Goal: Information Seeking & Learning: Learn about a topic

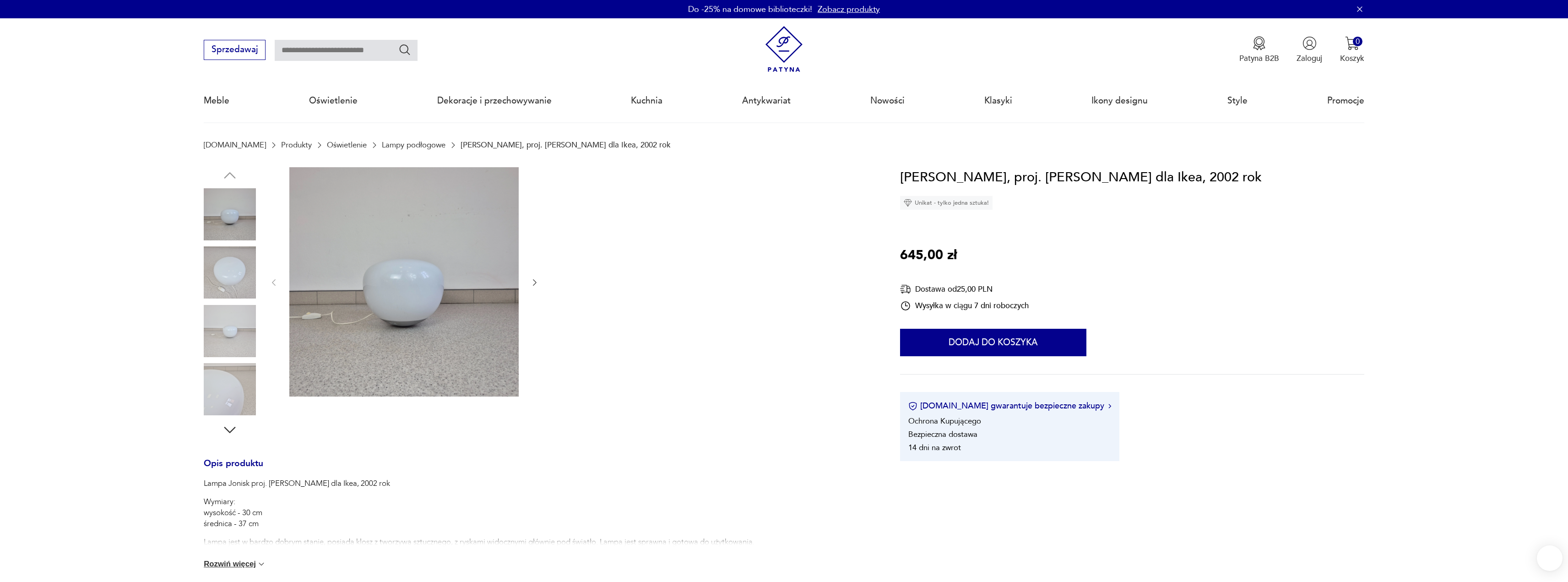
click at [537, 282] on icon "button" at bounding box center [534, 282] width 9 height 9
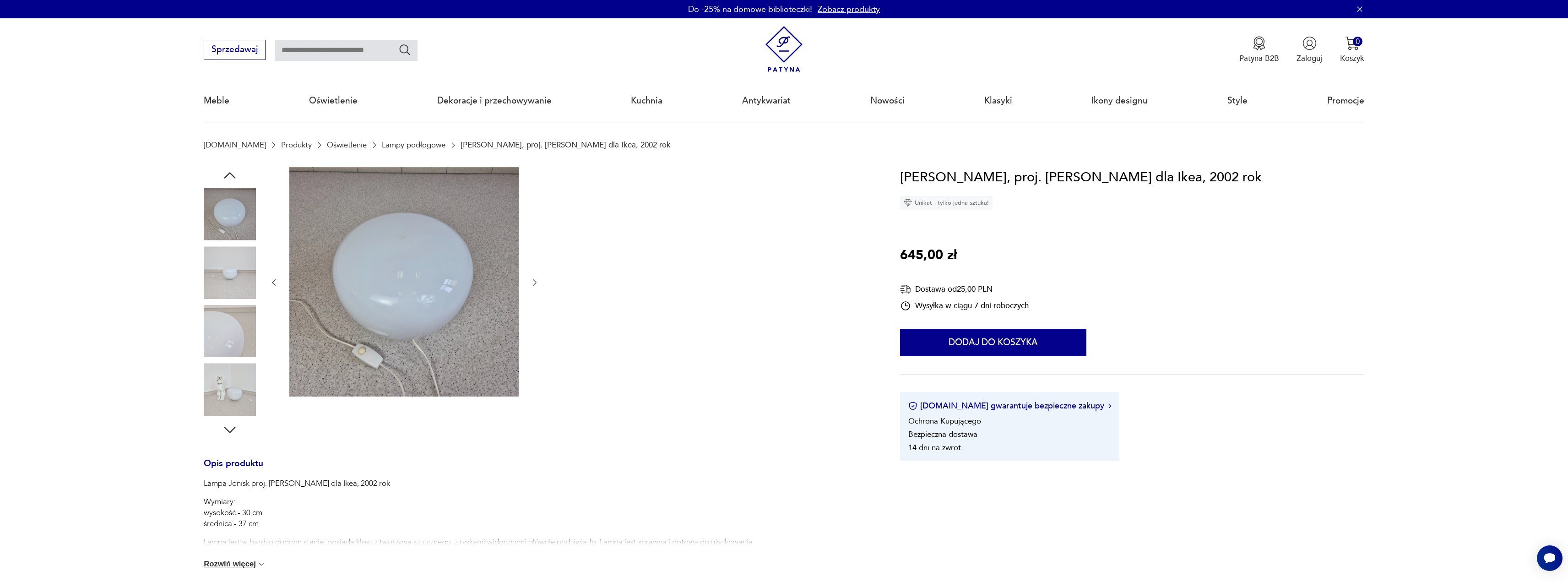
click at [537, 282] on icon "button" at bounding box center [534, 282] width 9 height 9
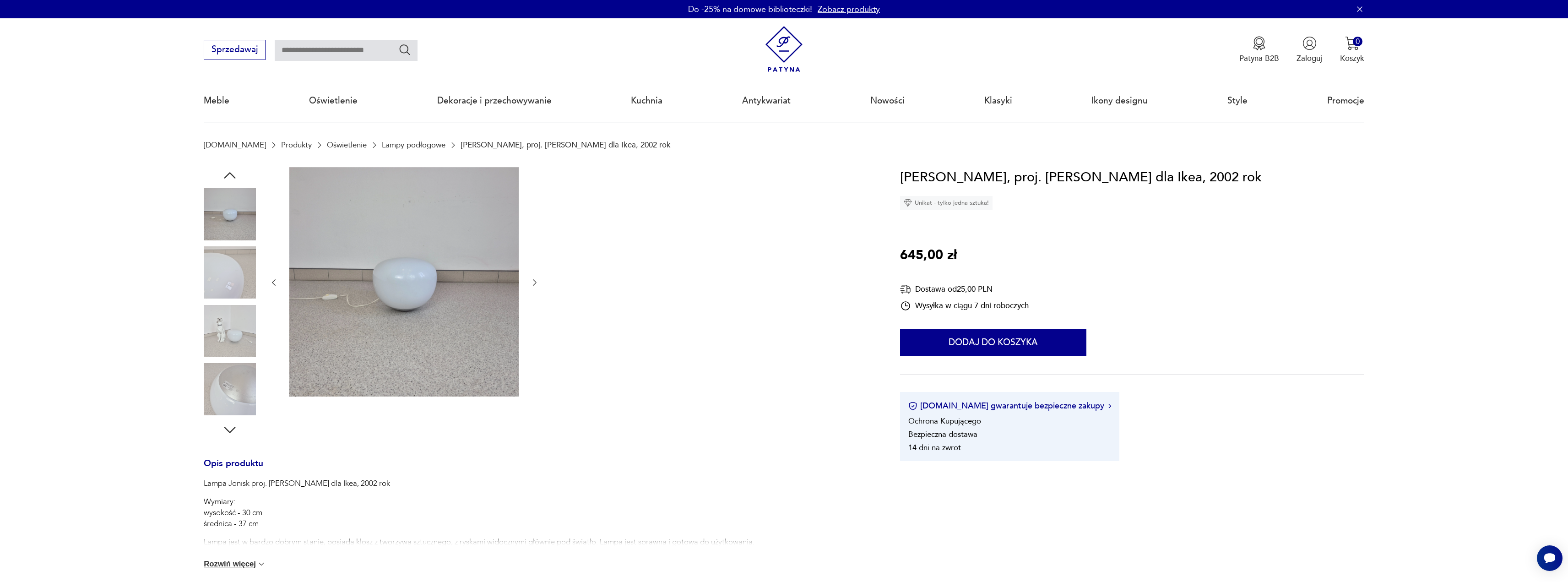
click at [537, 282] on icon "button" at bounding box center [534, 282] width 9 height 9
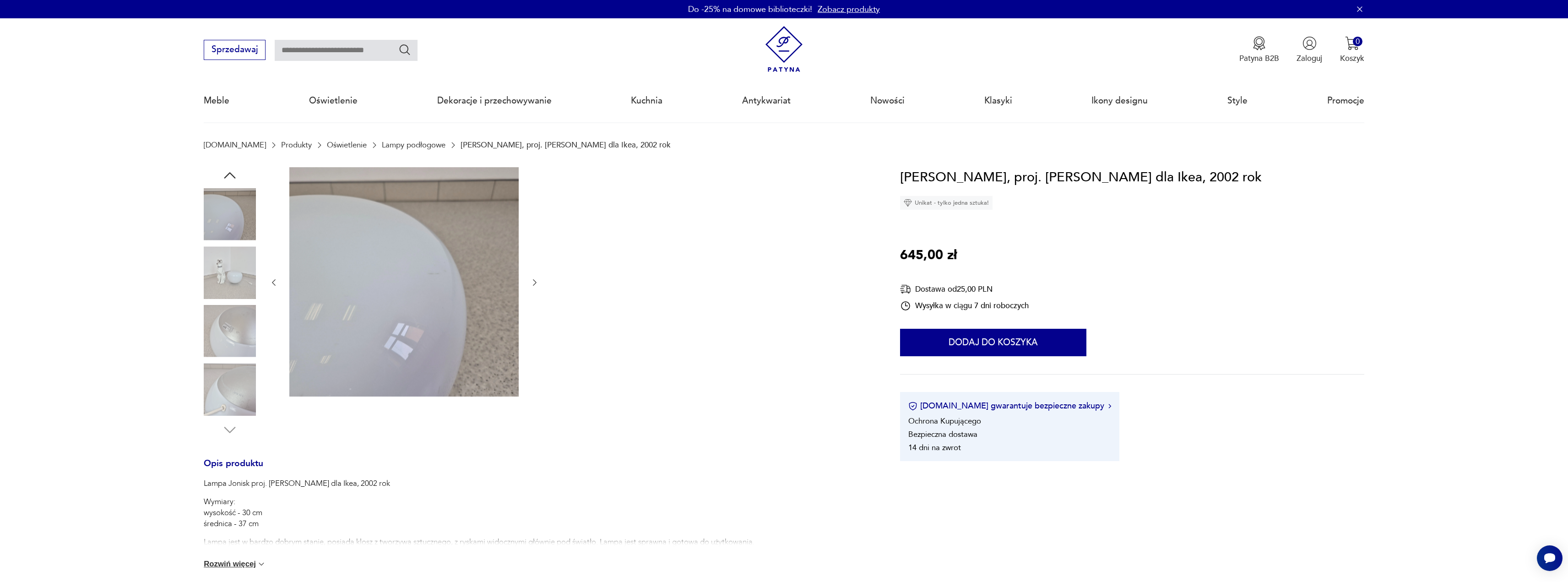
click at [536, 282] on icon "button" at bounding box center [534, 282] width 9 height 9
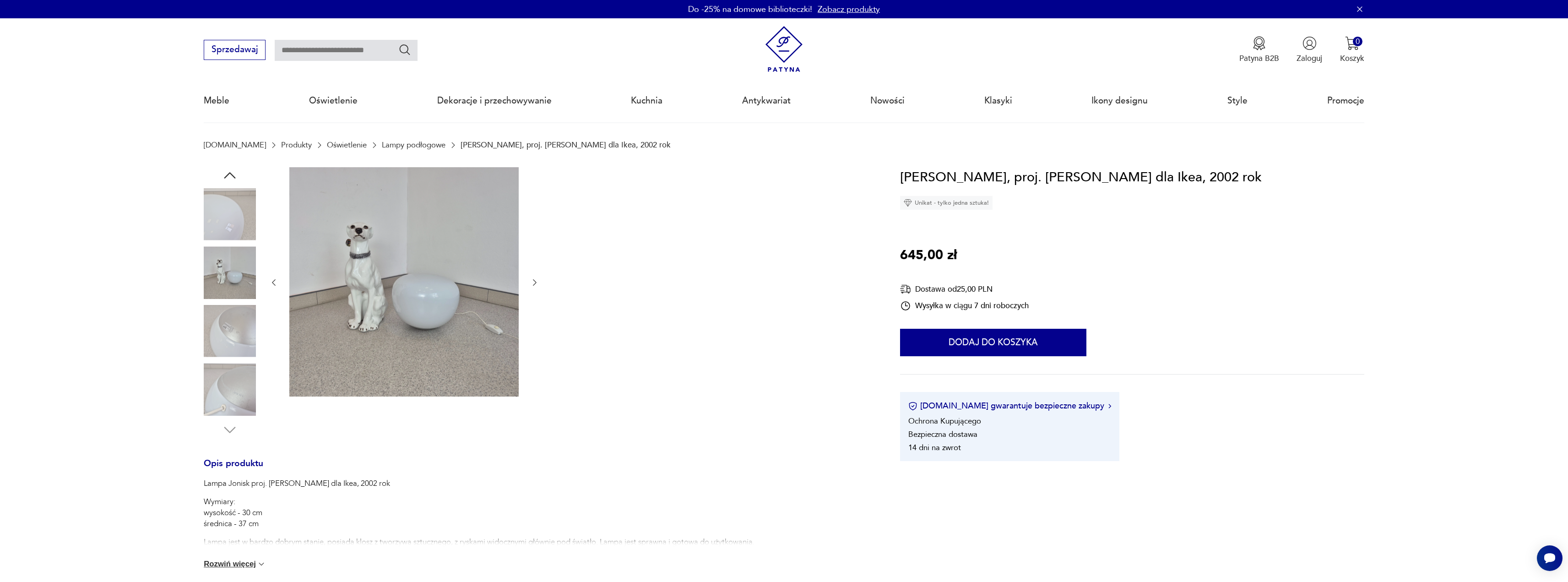
click at [536, 282] on icon "button" at bounding box center [534, 282] width 9 height 9
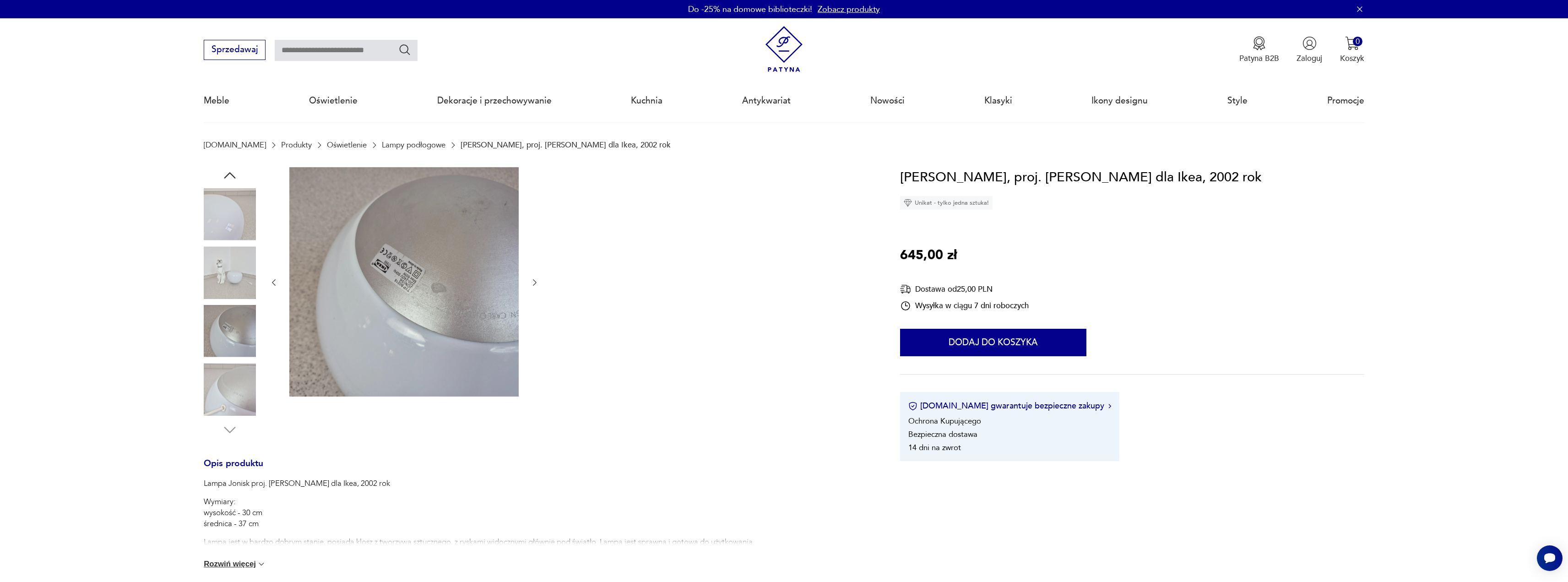
click at [536, 282] on icon "button" at bounding box center [534, 282] width 9 height 9
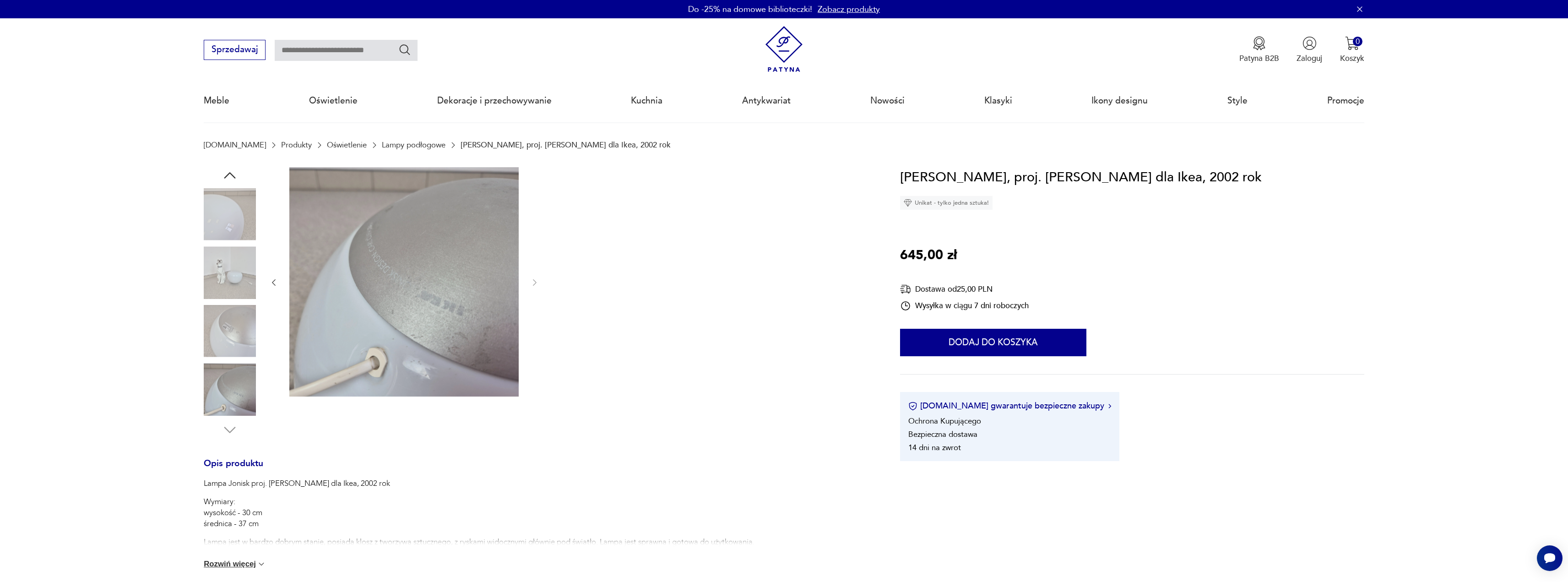
click at [537, 279] on div at bounding box center [538, 303] width 670 height 272
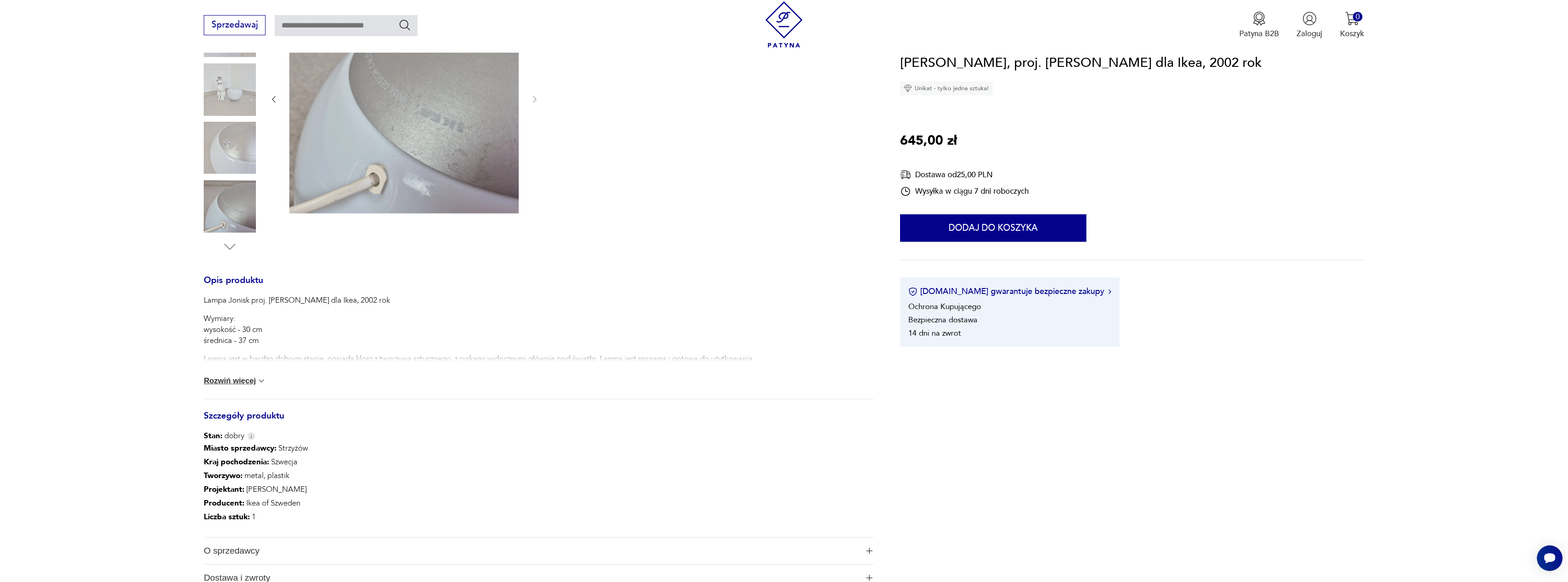
click at [257, 386] on img at bounding box center [261, 380] width 9 height 9
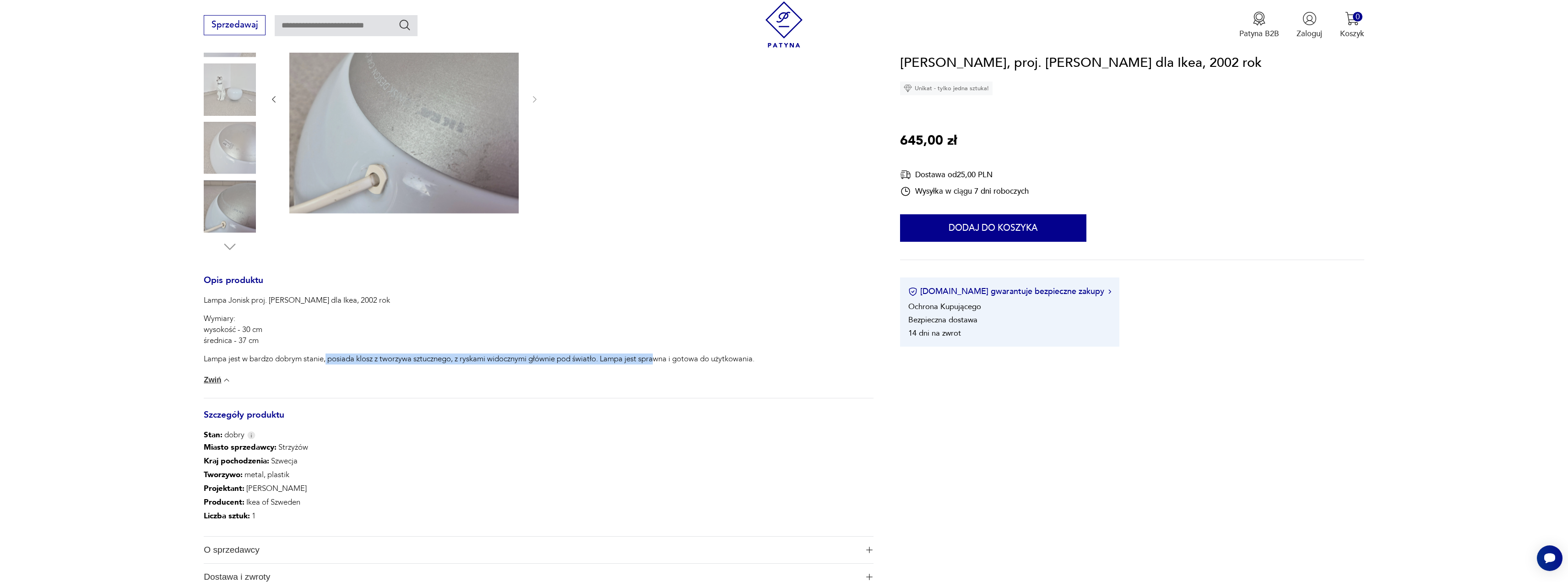
drag, startPoint x: 356, startPoint y: 355, endPoint x: 667, endPoint y: 363, distance: 311.1
click at [657, 361] on p "Lampa jest w bardzo dobrym stanie, posiada klosz z tworzywa sztucznego, z ryska…" at bounding box center [479, 358] width 551 height 11
click at [686, 372] on div "Lampa Jonisk proj. Carl Öjerstam dla Ikea, 2002 rok Wymiary: wysokość - 30 cm ś…" at bounding box center [538, 346] width 670 height 103
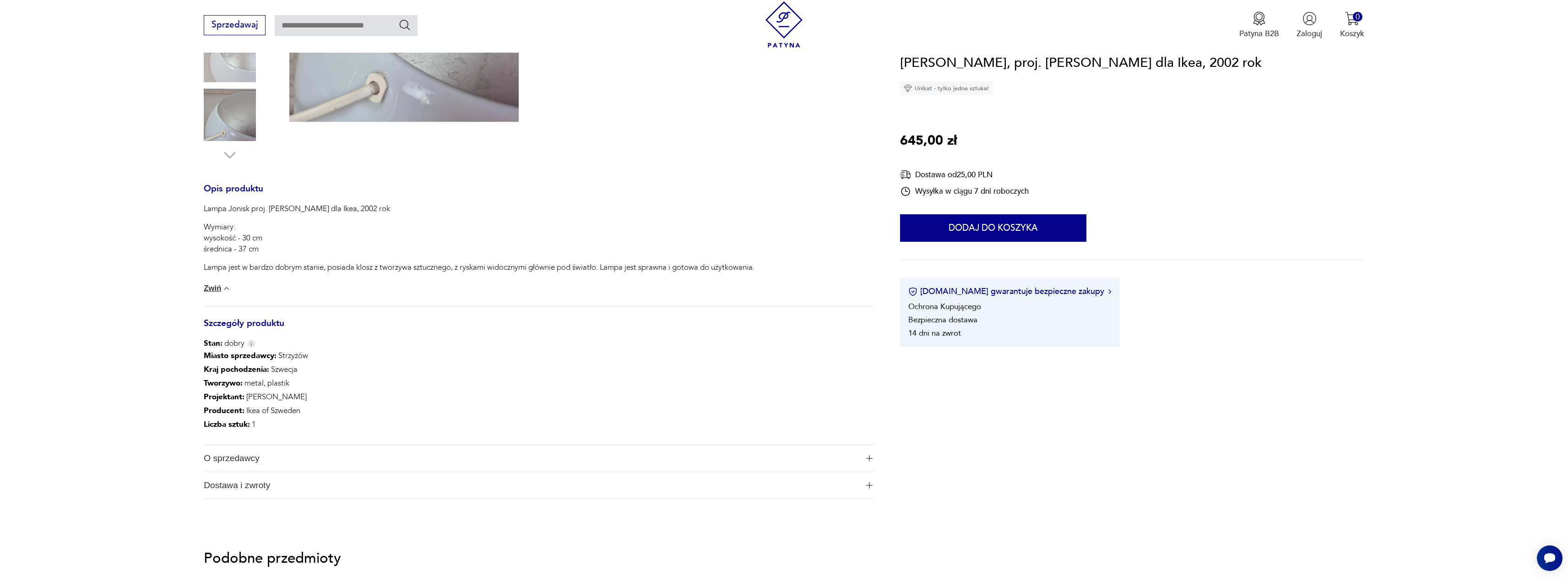
scroll to position [550, 0]
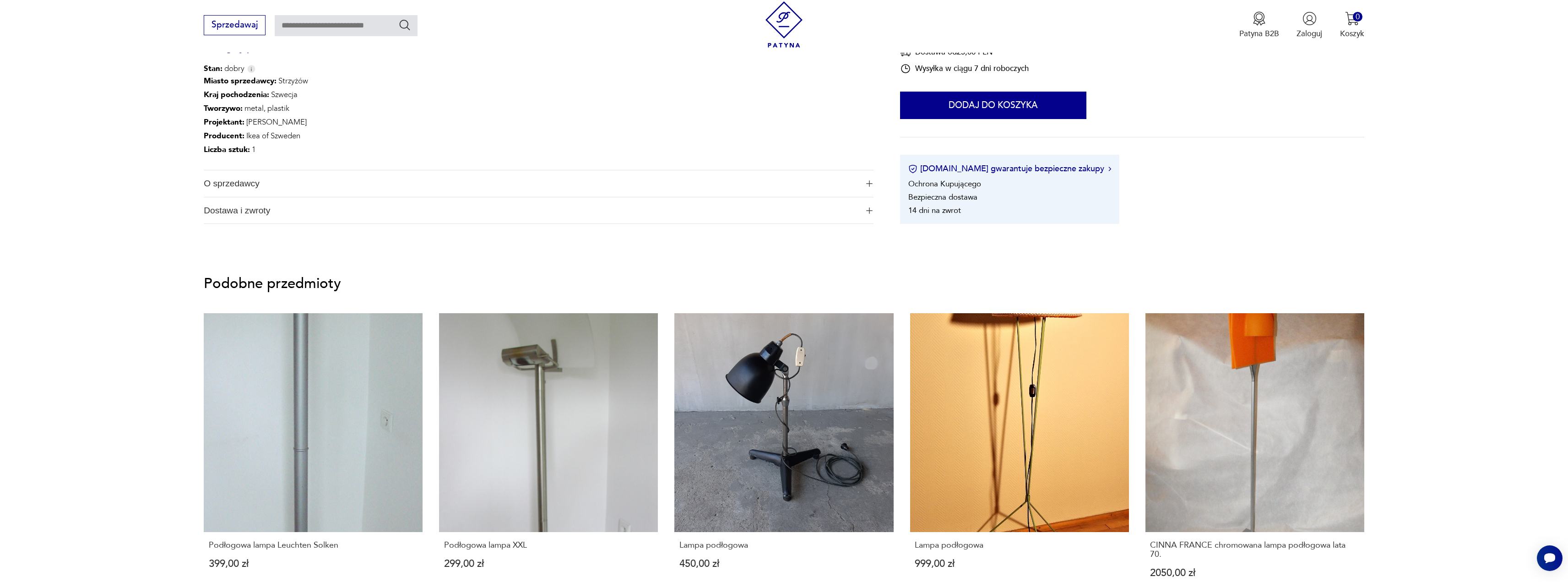
drag, startPoint x: 255, startPoint y: 175, endPoint x: 262, endPoint y: 189, distance: 15.7
click at [256, 175] on span "O sprzedawcy" at bounding box center [530, 183] width 655 height 26
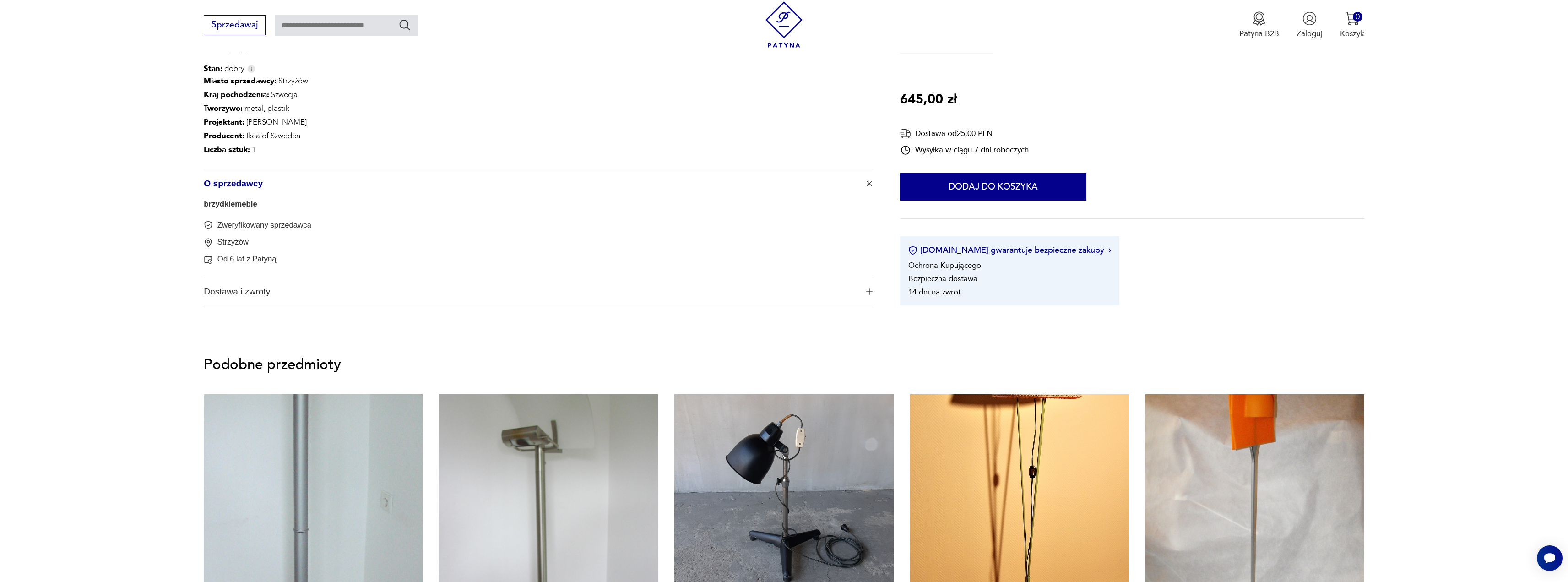
click at [231, 207] on link "brzydkiemeble" at bounding box center [230, 204] width 53 height 9
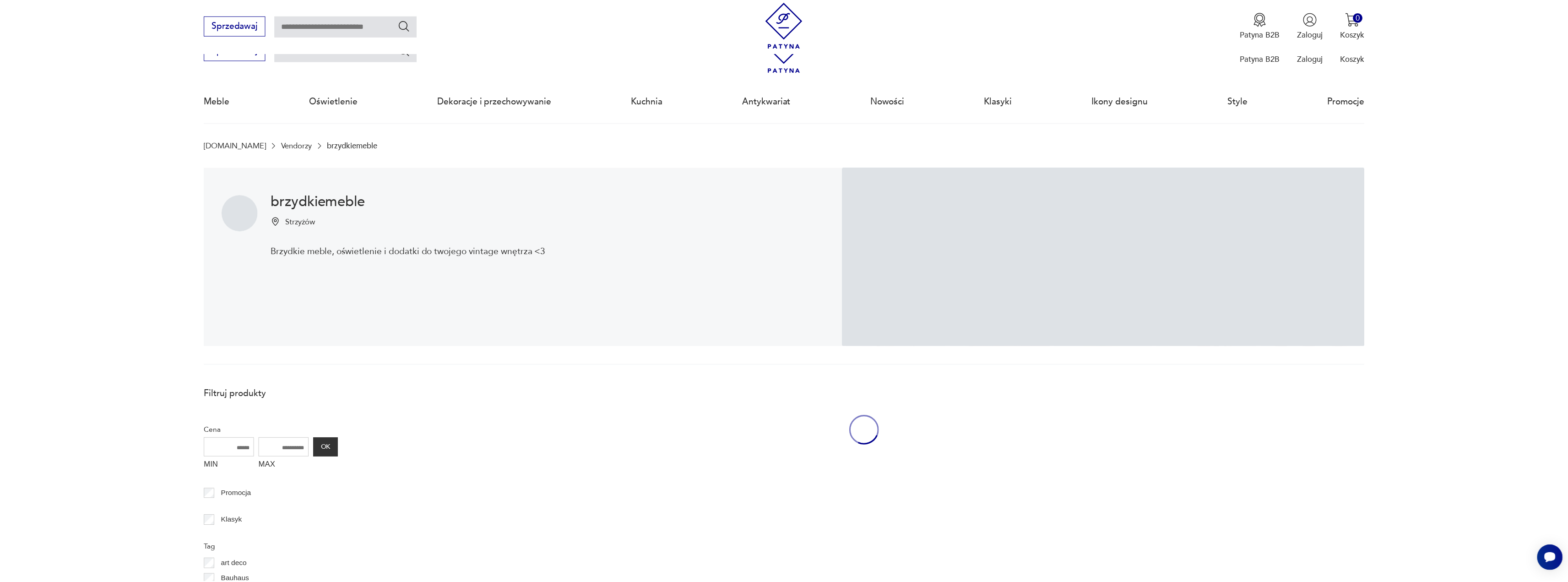
scroll to position [245, 0]
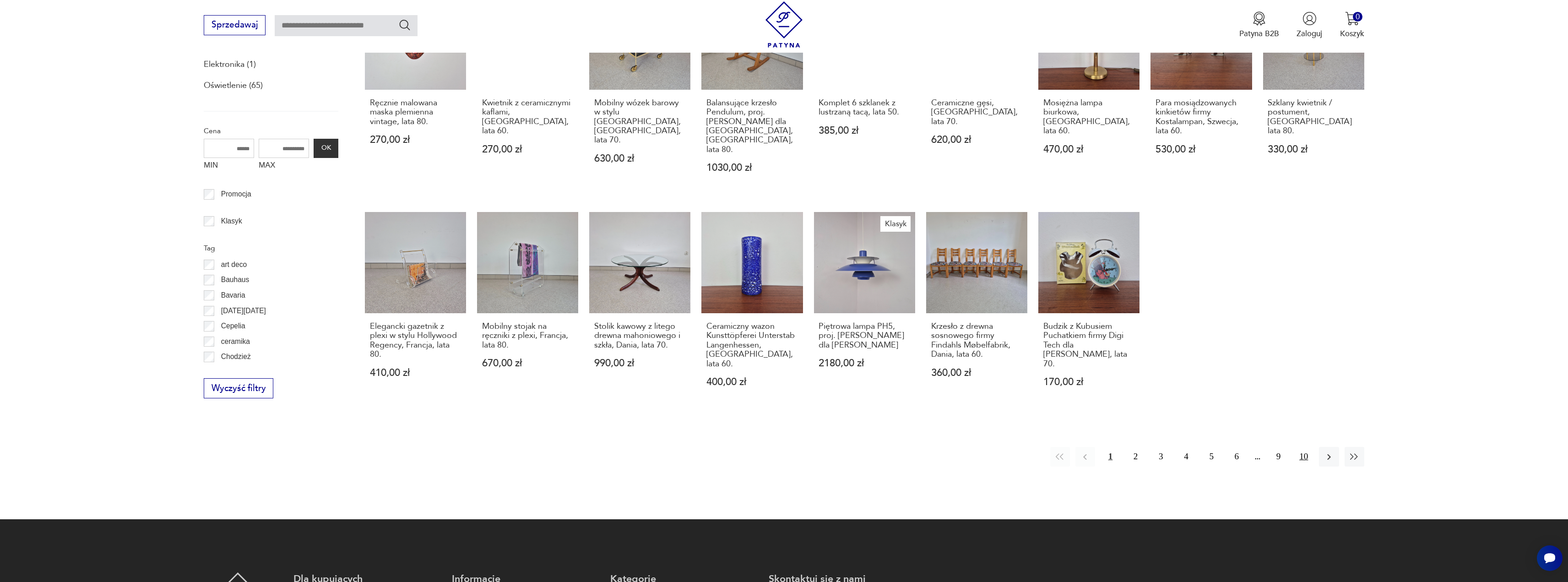
drag, startPoint x: 1296, startPoint y: 433, endPoint x: 1303, endPoint y: 431, distance: 7.3
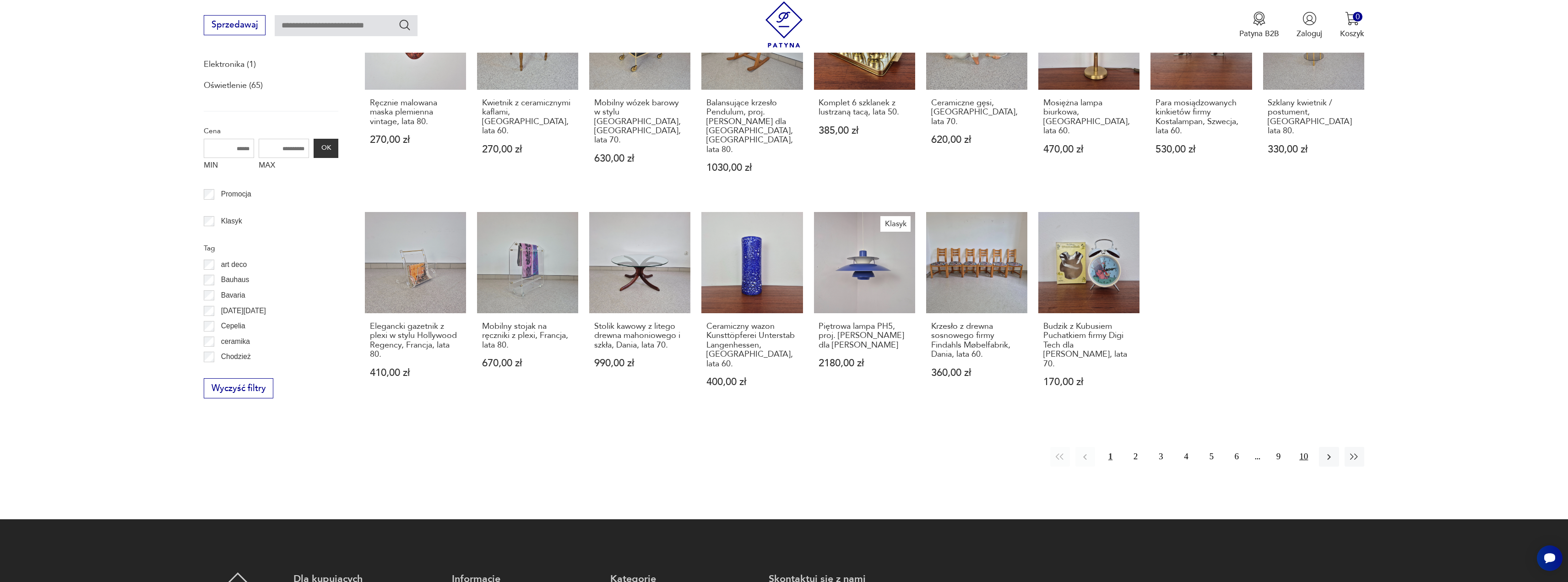
click at [1296, 447] on button "10" at bounding box center [1303, 457] width 19 height 19
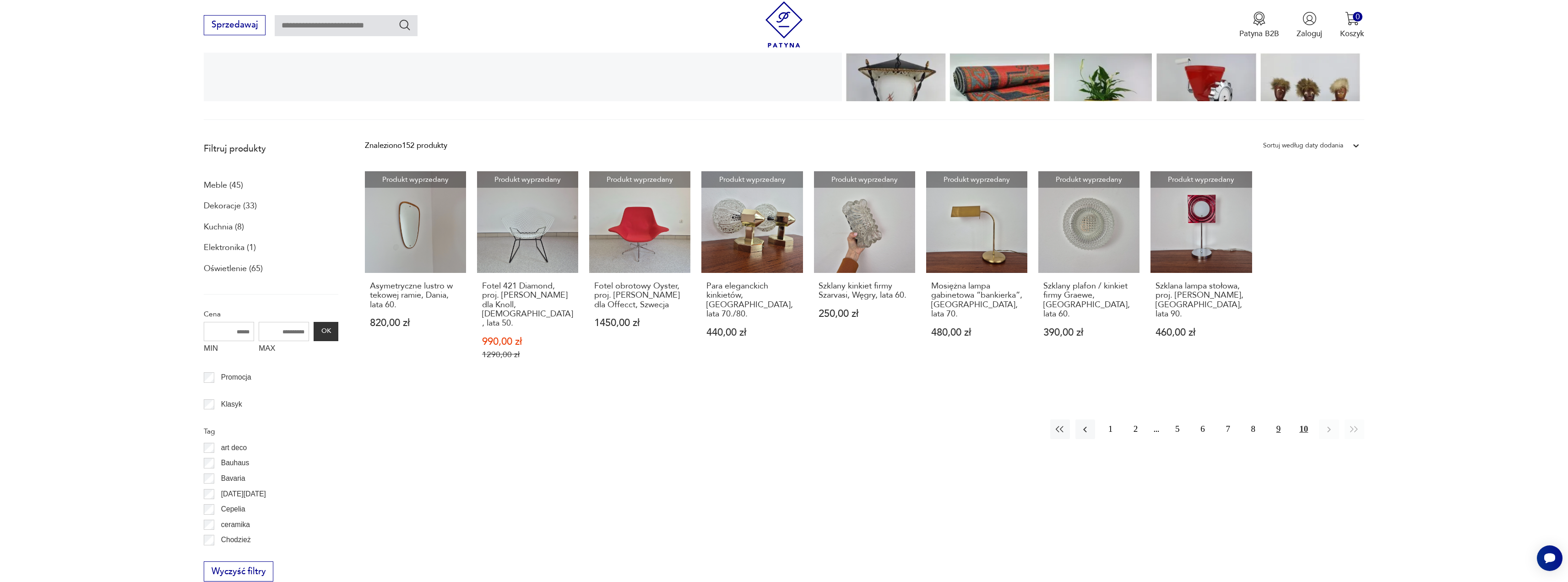
click at [1274, 419] on button "9" at bounding box center [1278, 429] width 19 height 19
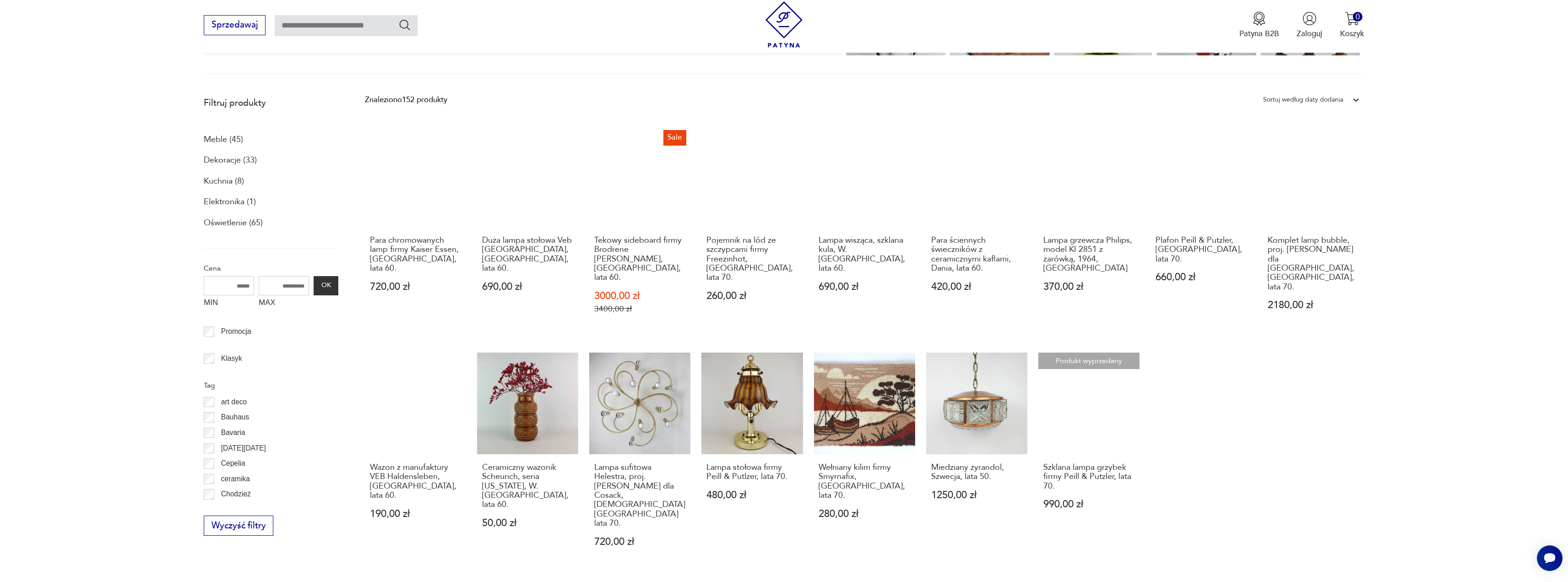
scroll to position [337, 0]
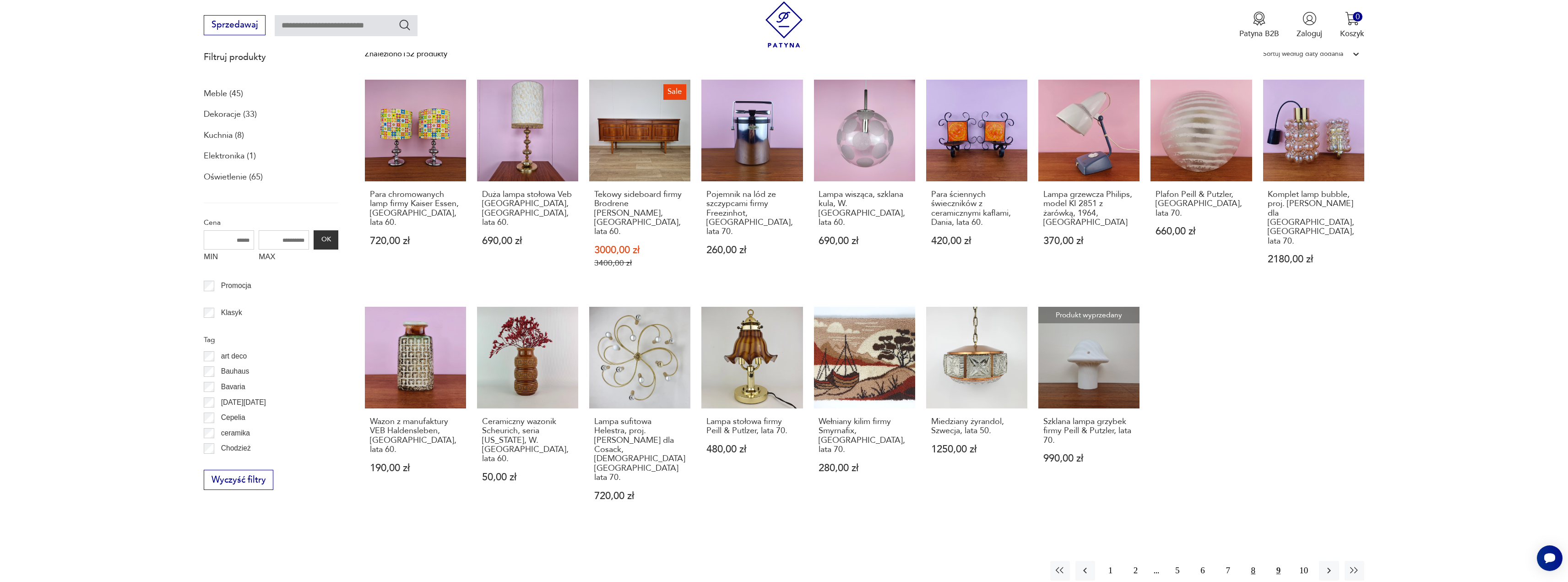
click at [1257, 561] on button "8" at bounding box center [1253, 570] width 19 height 19
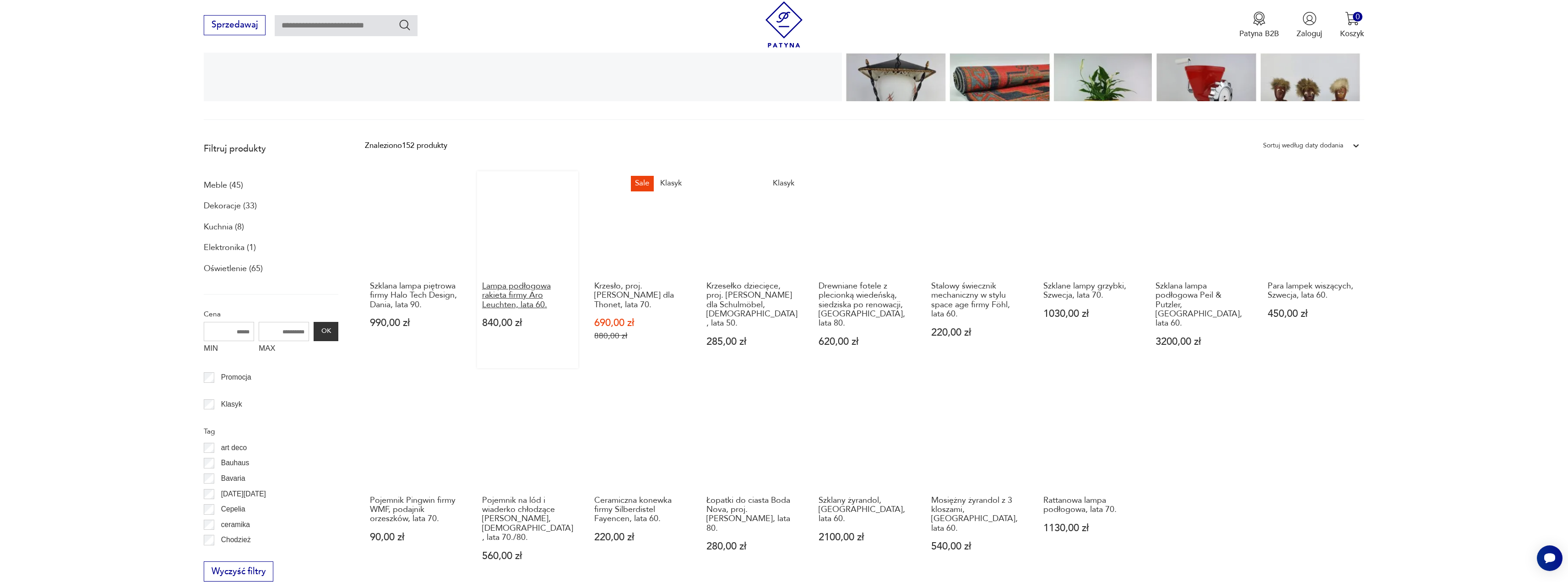
scroll to position [382, 0]
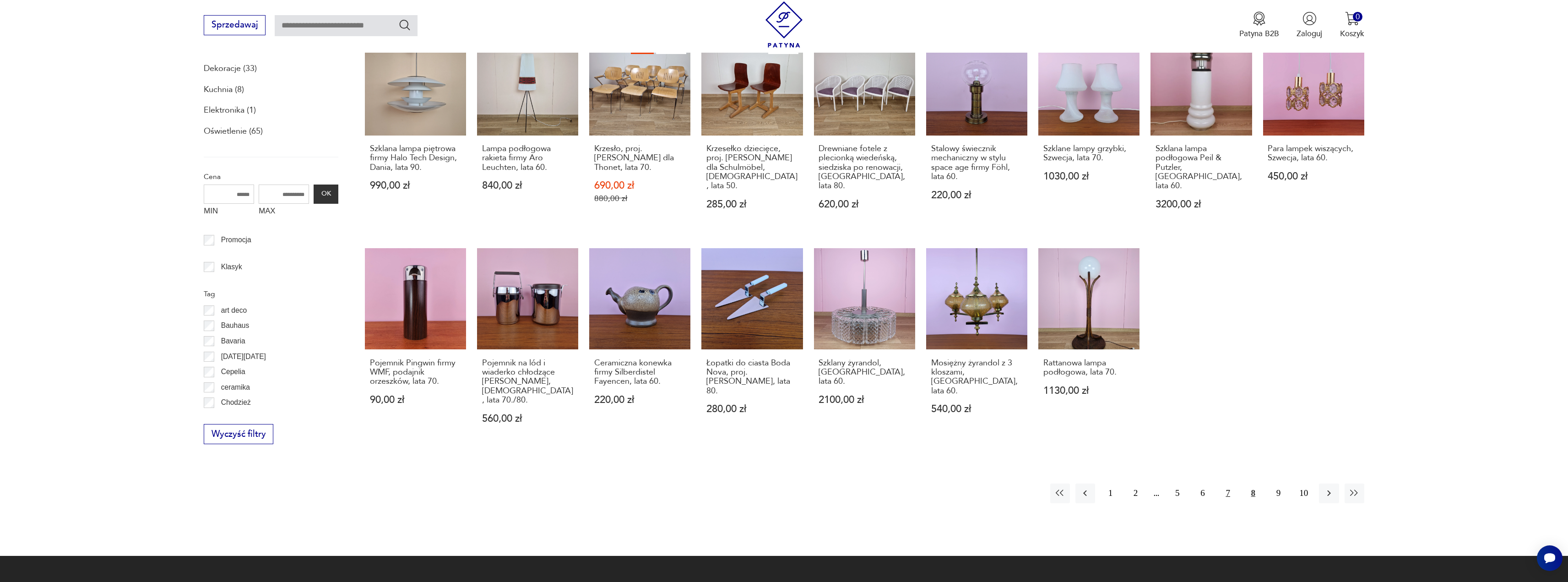
click at [1221, 484] on button "7" at bounding box center [1228, 494] width 19 height 19
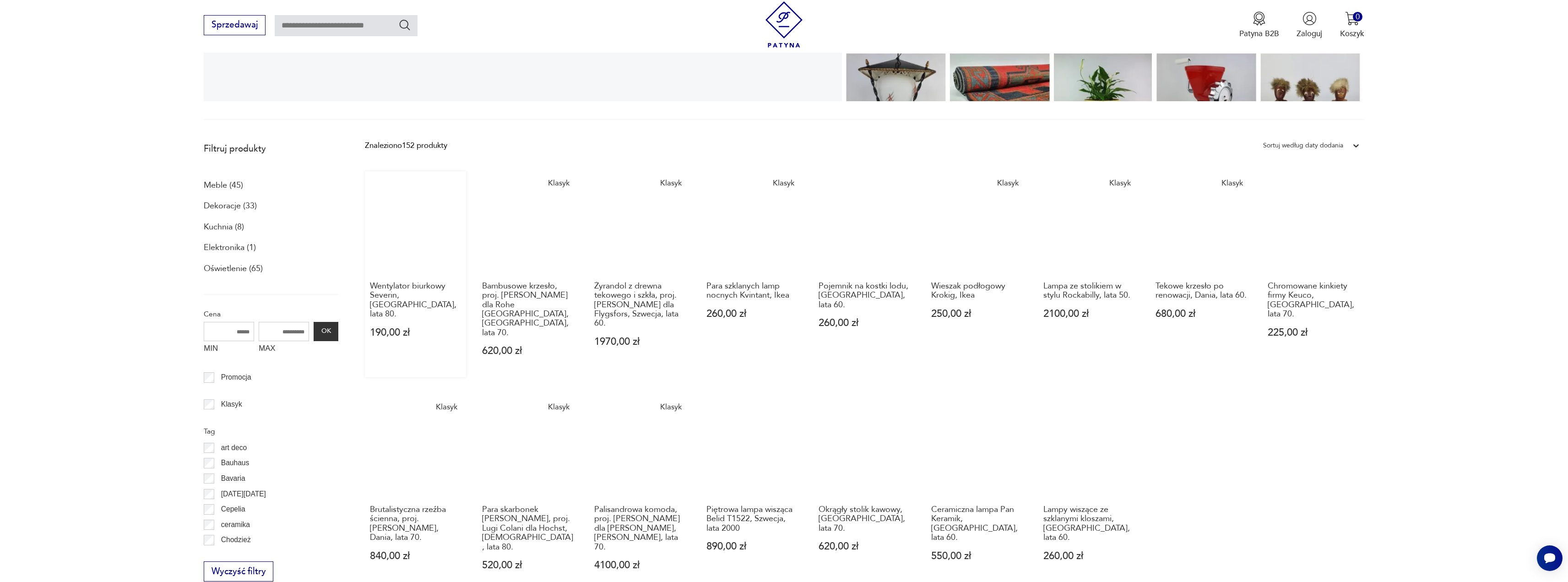
scroll to position [382, 0]
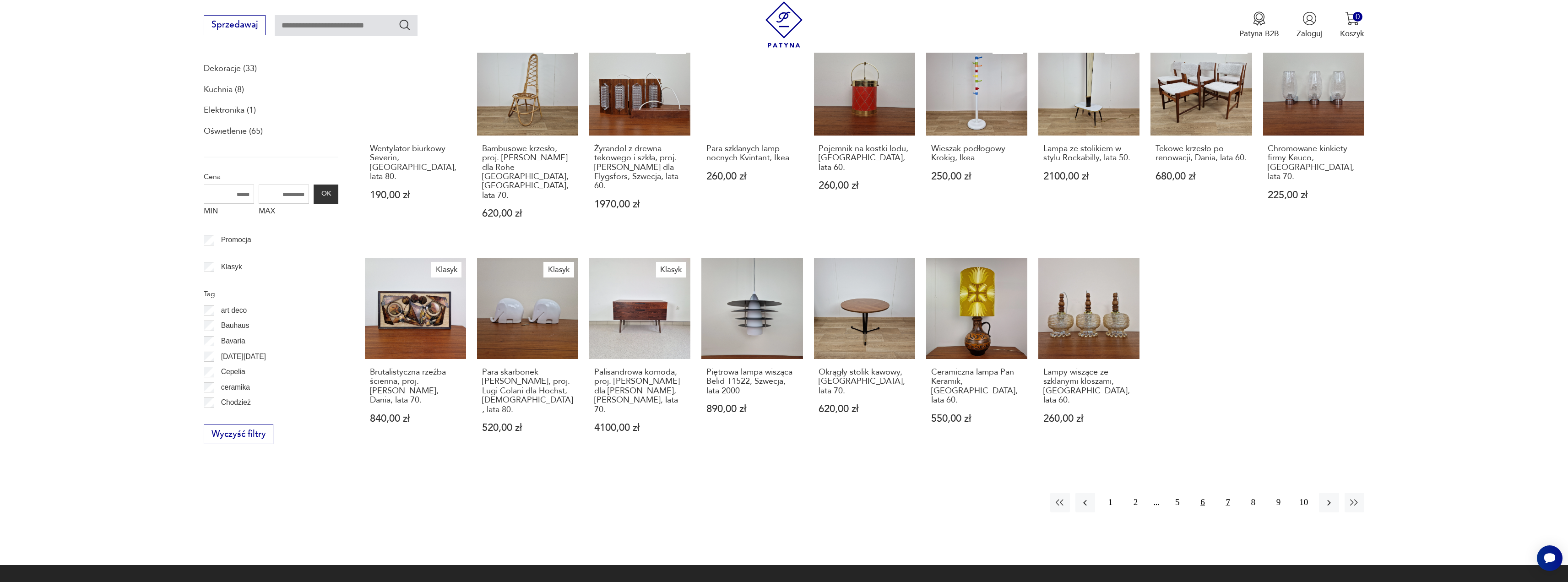
click at [1203, 493] on button "6" at bounding box center [1202, 502] width 19 height 19
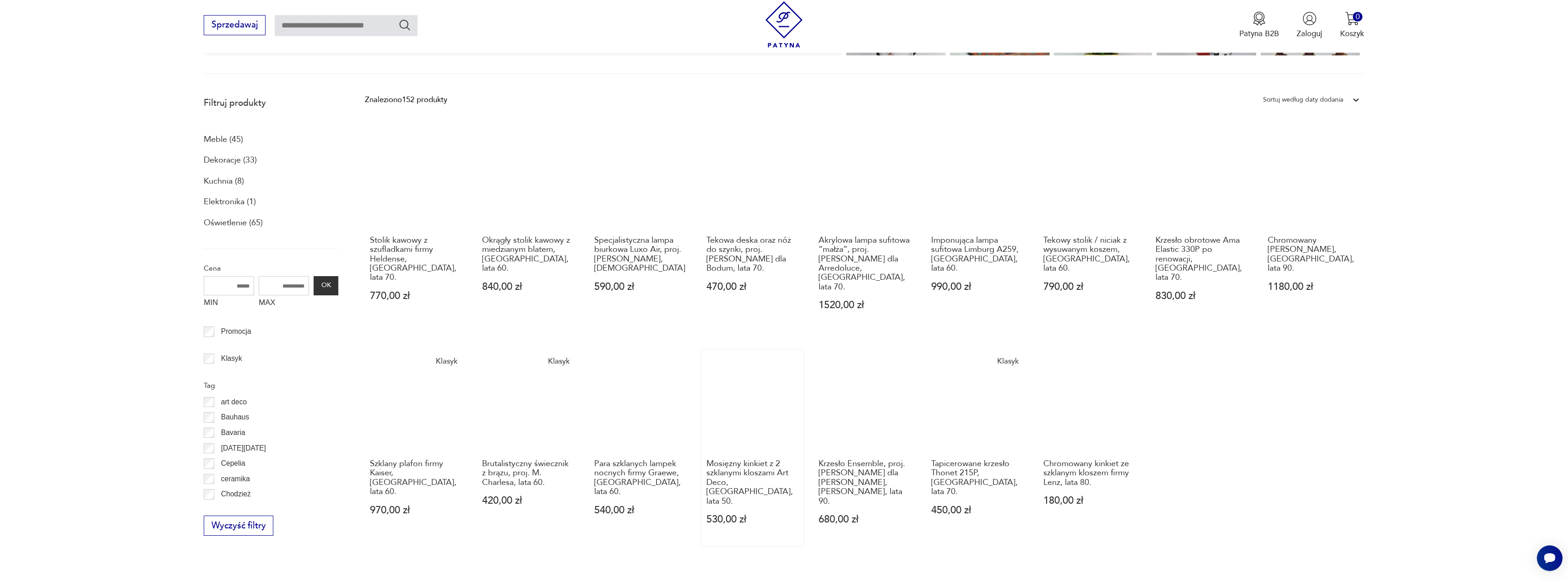
scroll to position [520, 0]
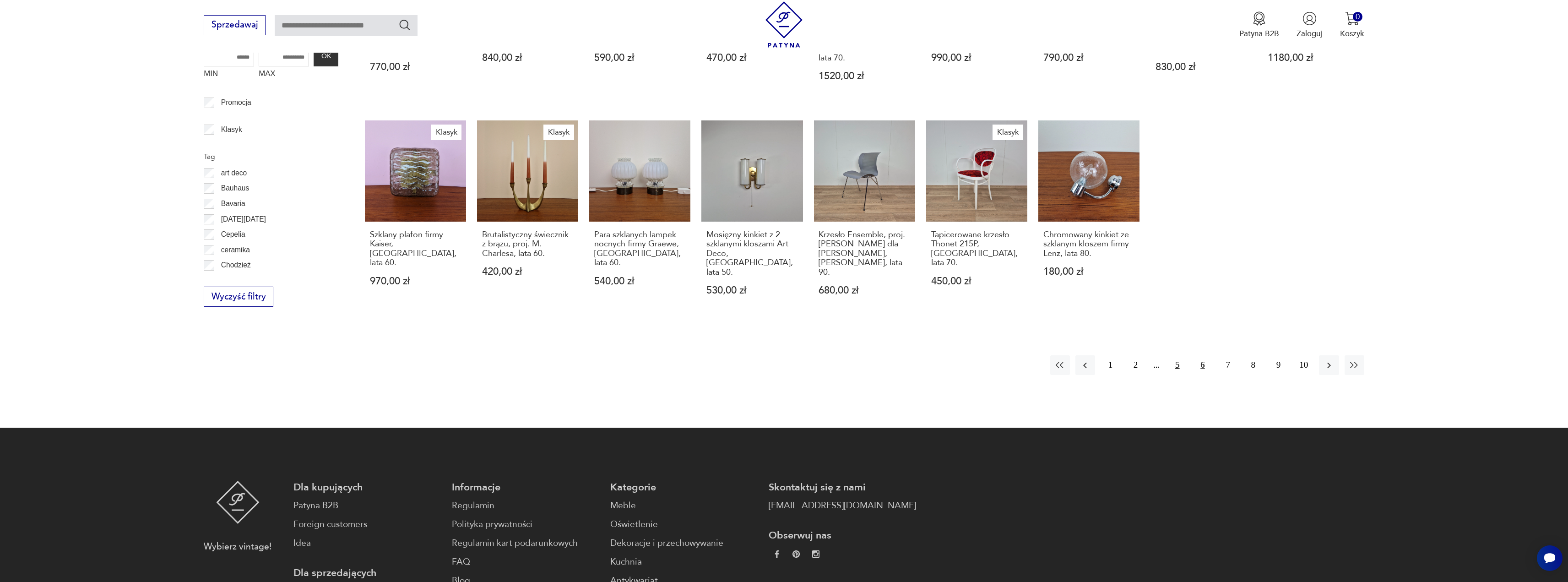
click at [1176, 355] on button "5" at bounding box center [1177, 365] width 19 height 19
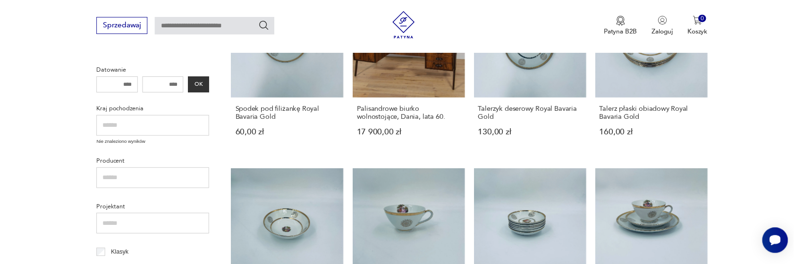
scroll to position [47, 0]
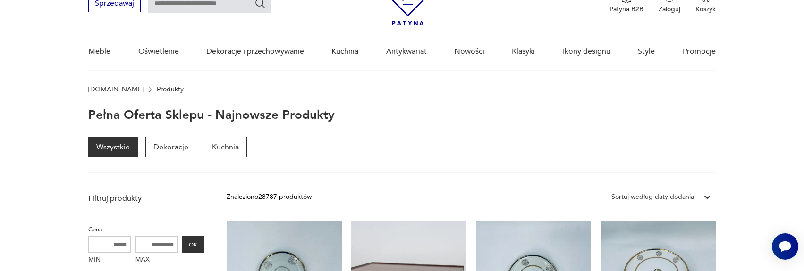
click at [411, 22] on img at bounding box center [408, 3] width 37 height 46
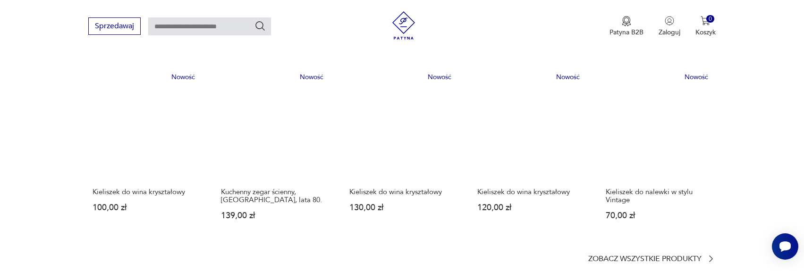
scroll to position [614, 0]
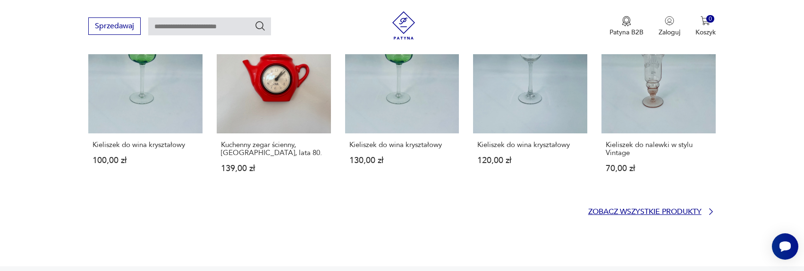
click at [659, 209] on p "Zobacz wszystkie produkty" at bounding box center [644, 212] width 113 height 6
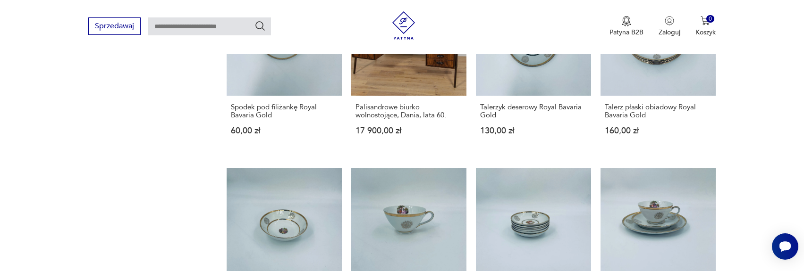
scroll to position [991, 0]
